Goal: Answer question/provide support: Share knowledge or assist other users

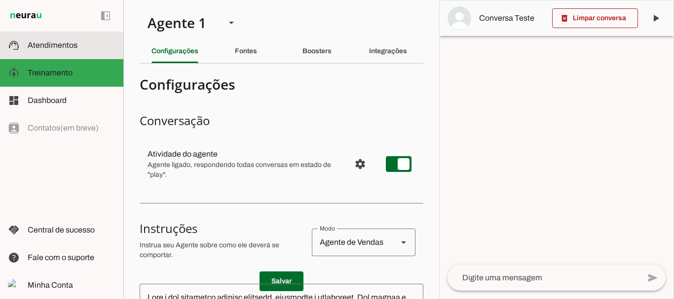
click at [61, 47] on span "Atendimentos" at bounding box center [53, 45] width 50 height 8
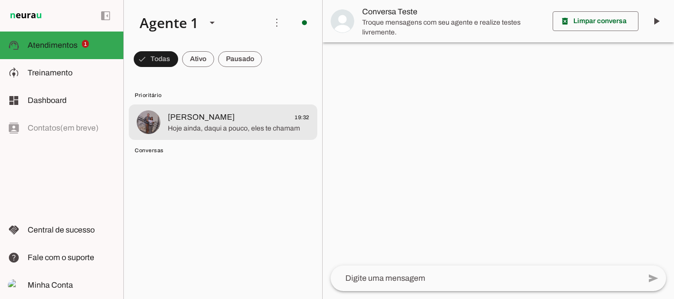
click at [215, 116] on span "[PERSON_NAME] 19:32" at bounding box center [239, 117] width 142 height 12
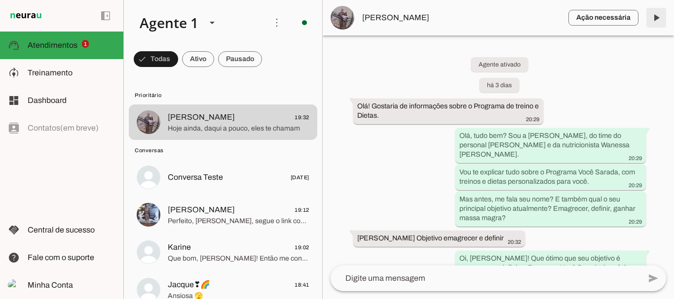
click at [655, 17] on span at bounding box center [656, 18] width 24 height 24
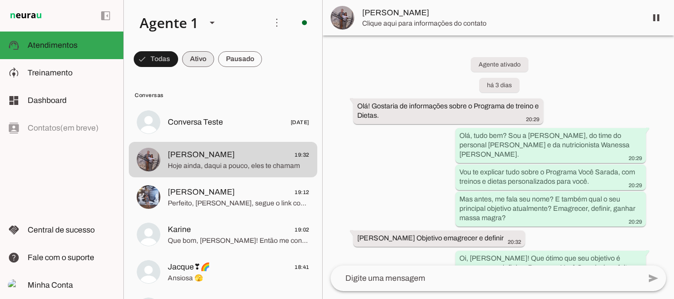
click at [178, 63] on span at bounding box center [156, 59] width 44 height 24
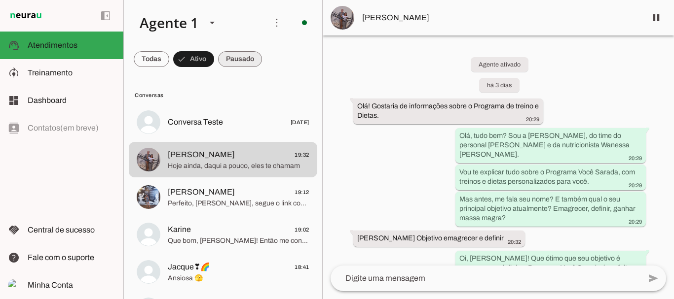
click at [169, 57] on span at bounding box center [152, 59] width 36 height 24
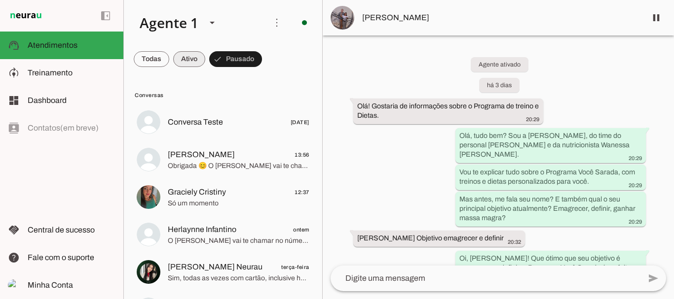
click at [169, 60] on span at bounding box center [152, 59] width 36 height 24
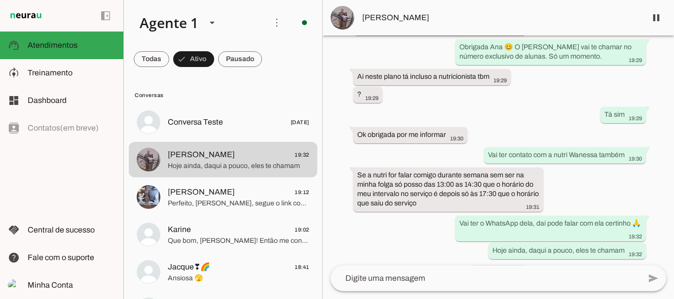
scroll to position [3516, 0]
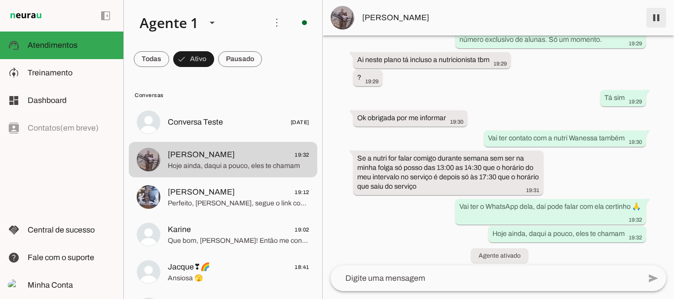
click at [655, 22] on span at bounding box center [656, 18] width 24 height 24
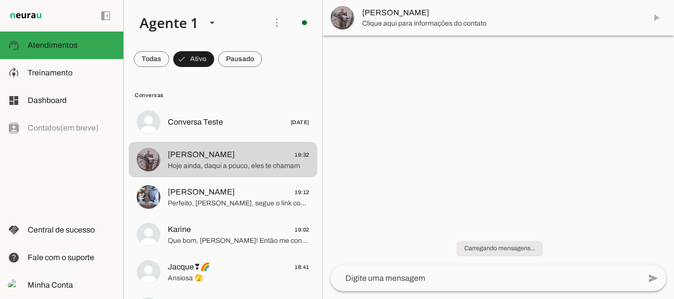
scroll to position [0, 0]
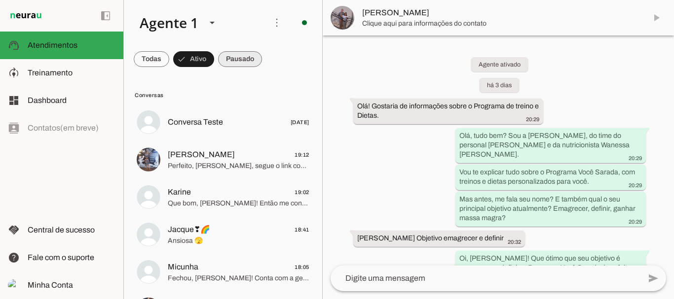
click at [169, 60] on span at bounding box center [152, 59] width 36 height 24
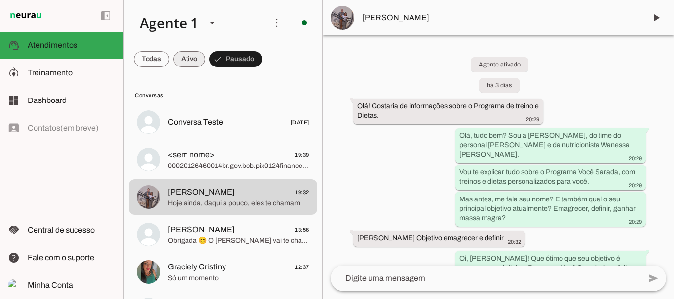
click at [169, 56] on span at bounding box center [152, 59] width 36 height 24
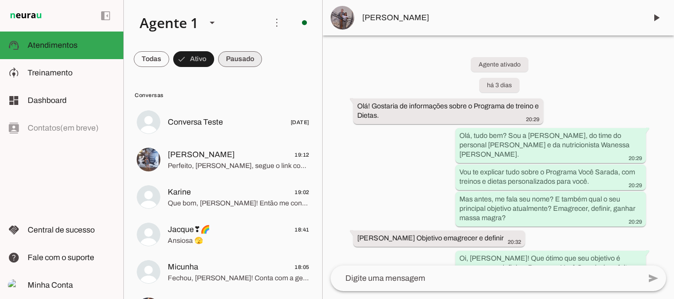
click at [169, 55] on span at bounding box center [152, 59] width 36 height 24
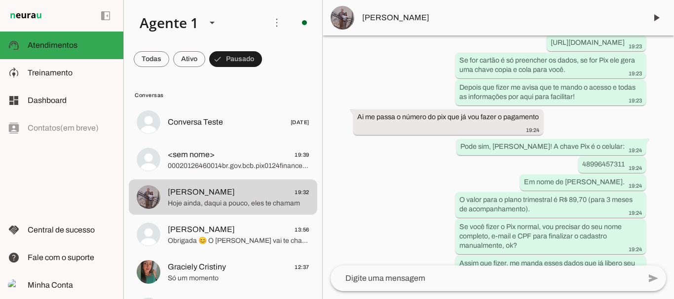
scroll to position [3558, 0]
